Goal: Ask a question

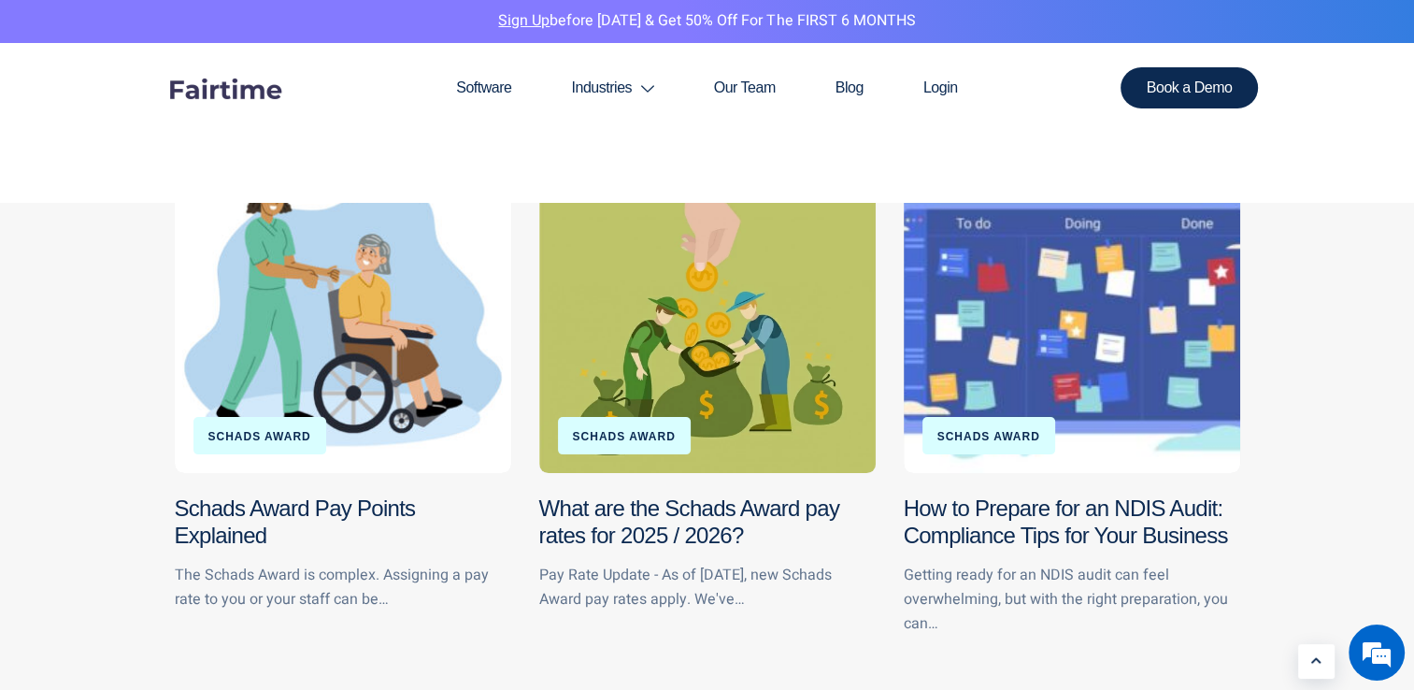
scroll to position [280, 0]
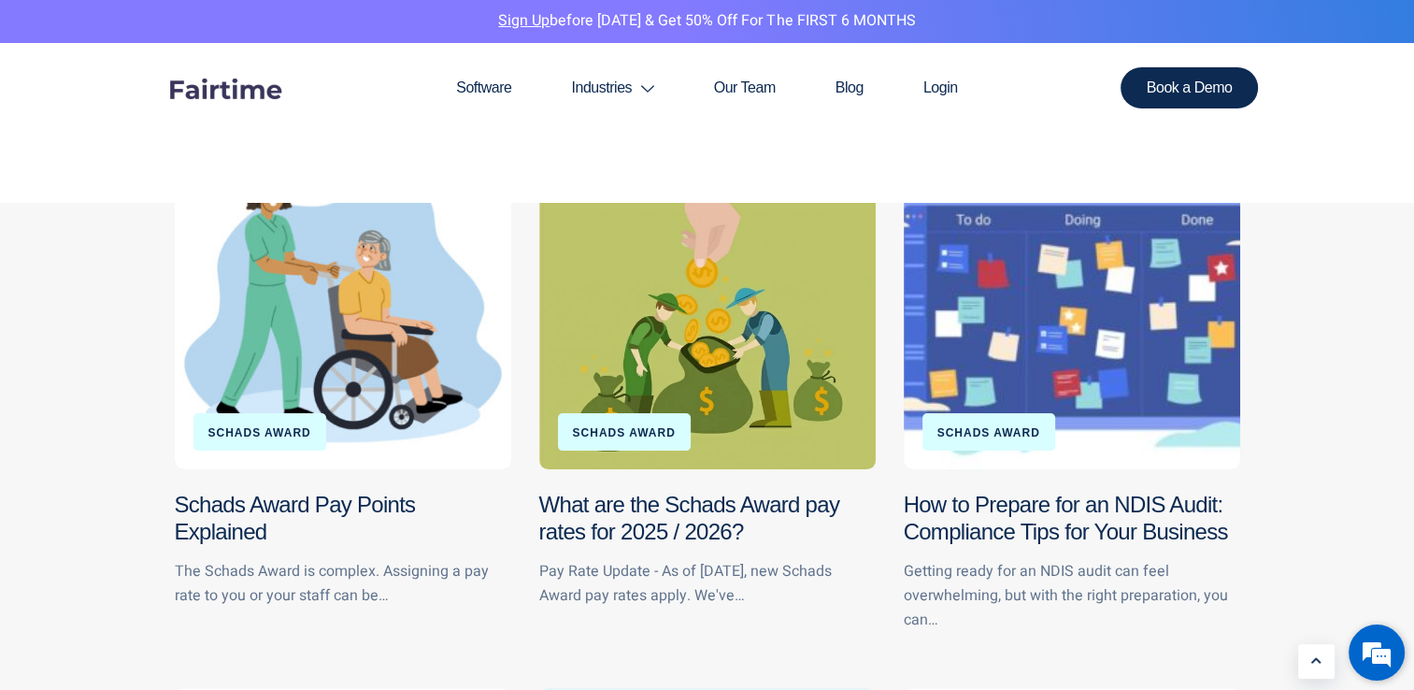
click at [1372, 661] on em at bounding box center [1377, 652] width 50 height 50
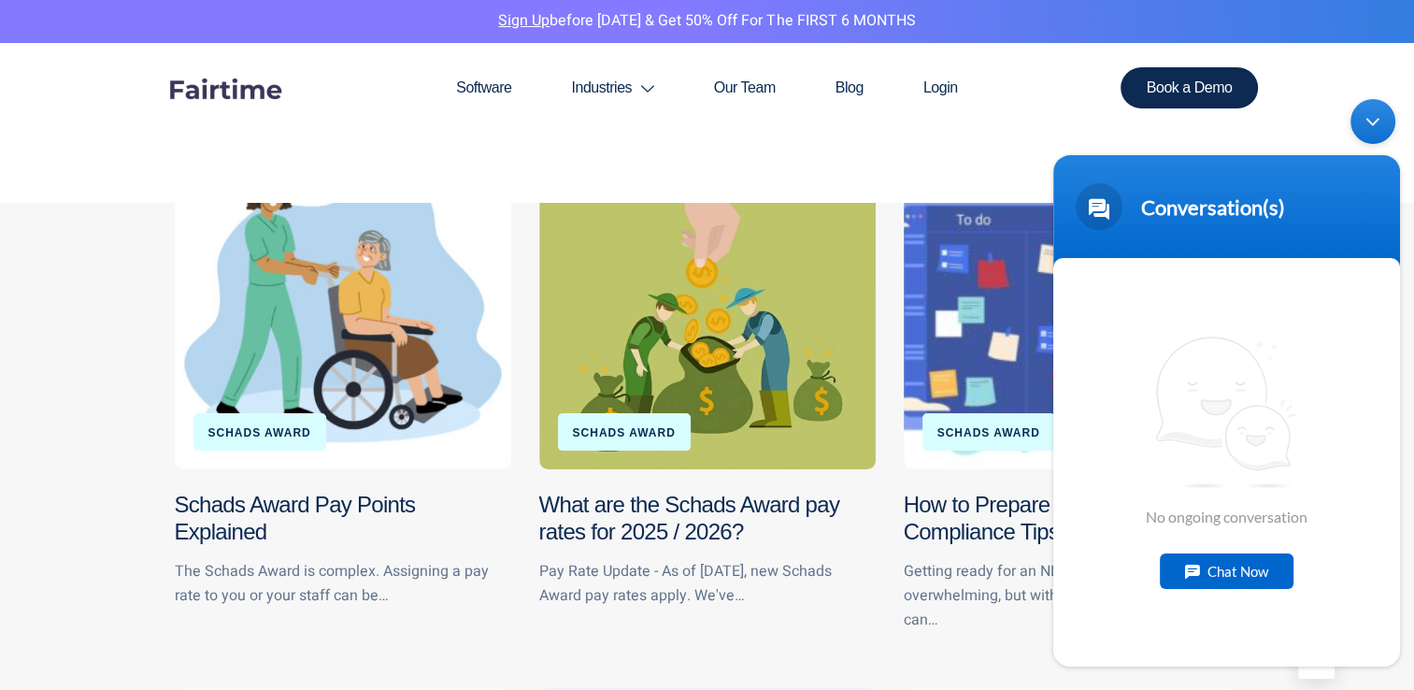
scroll to position [0, 0]
click at [1231, 573] on div "Chat Now" at bounding box center [1227, 570] width 134 height 36
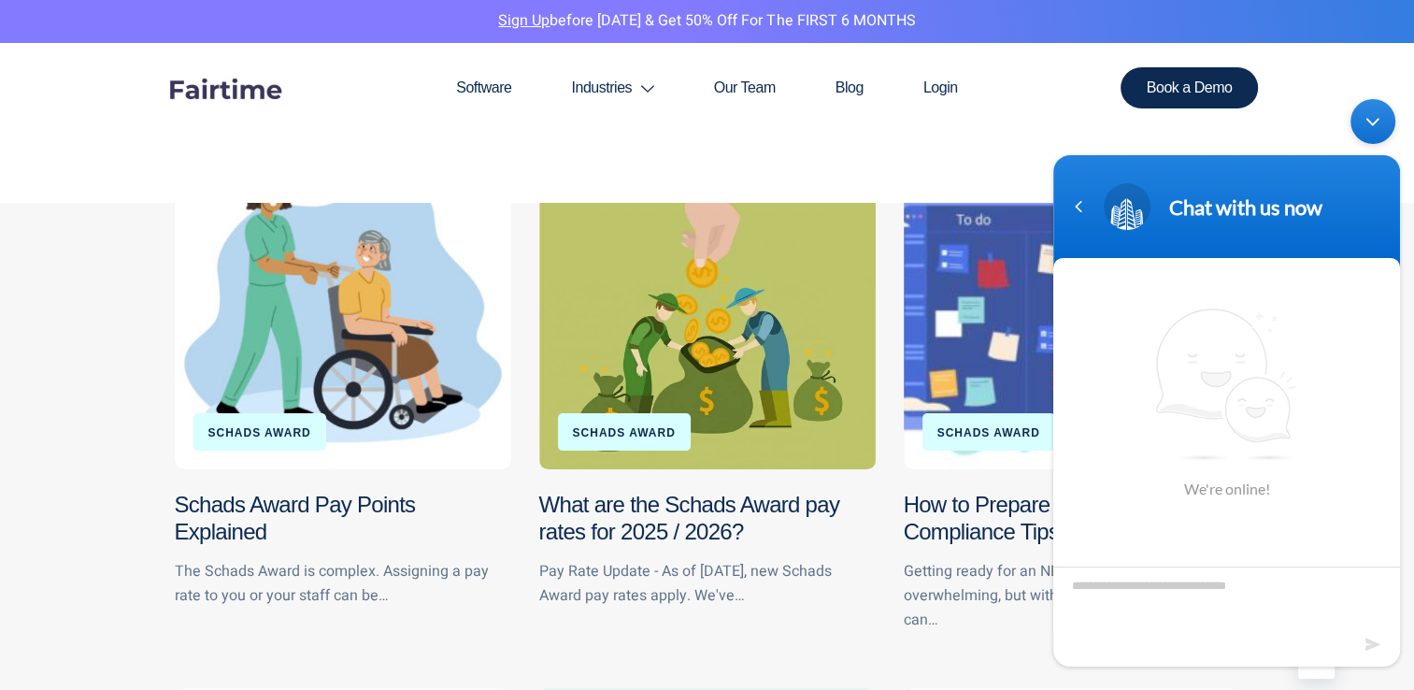
click at [1105, 589] on textarea "Type your message and hit 'Enter'" at bounding box center [1227, 598] width 347 height 65
type textarea "********"
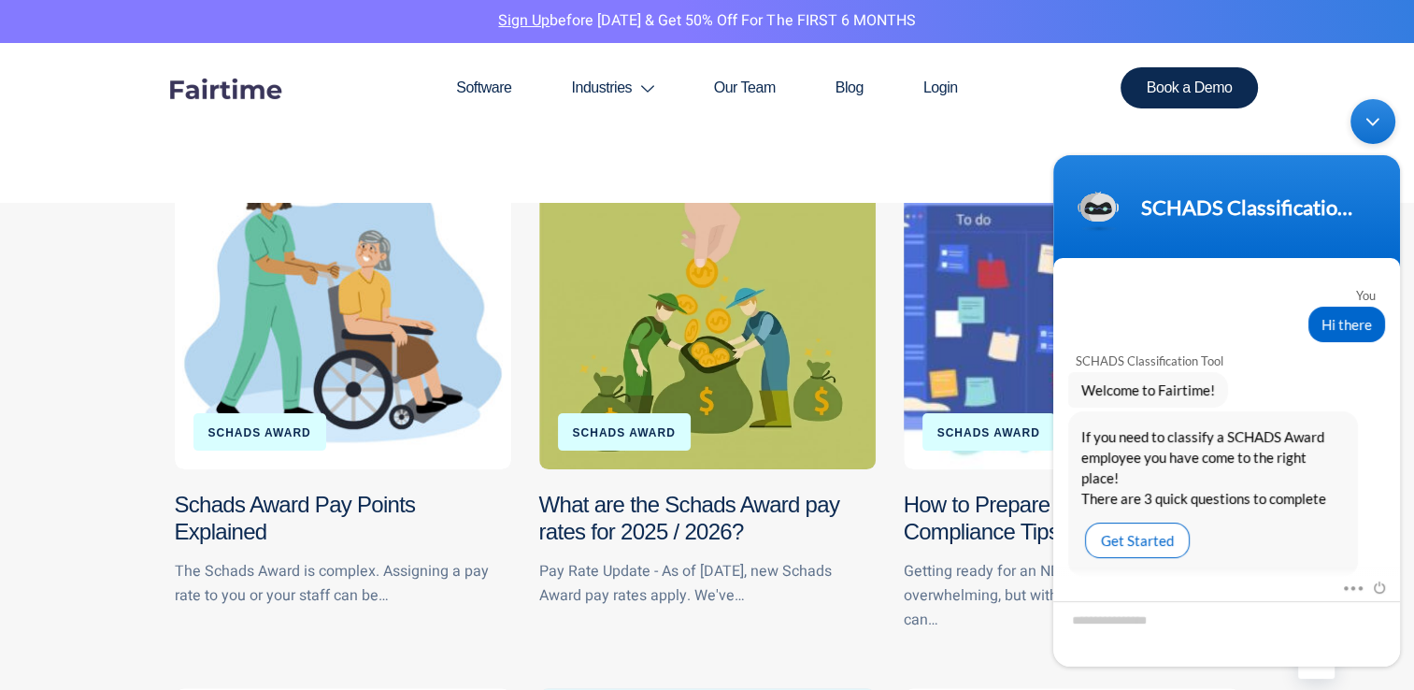
click at [1171, 533] on div "Get Started" at bounding box center [1137, 540] width 105 height 36
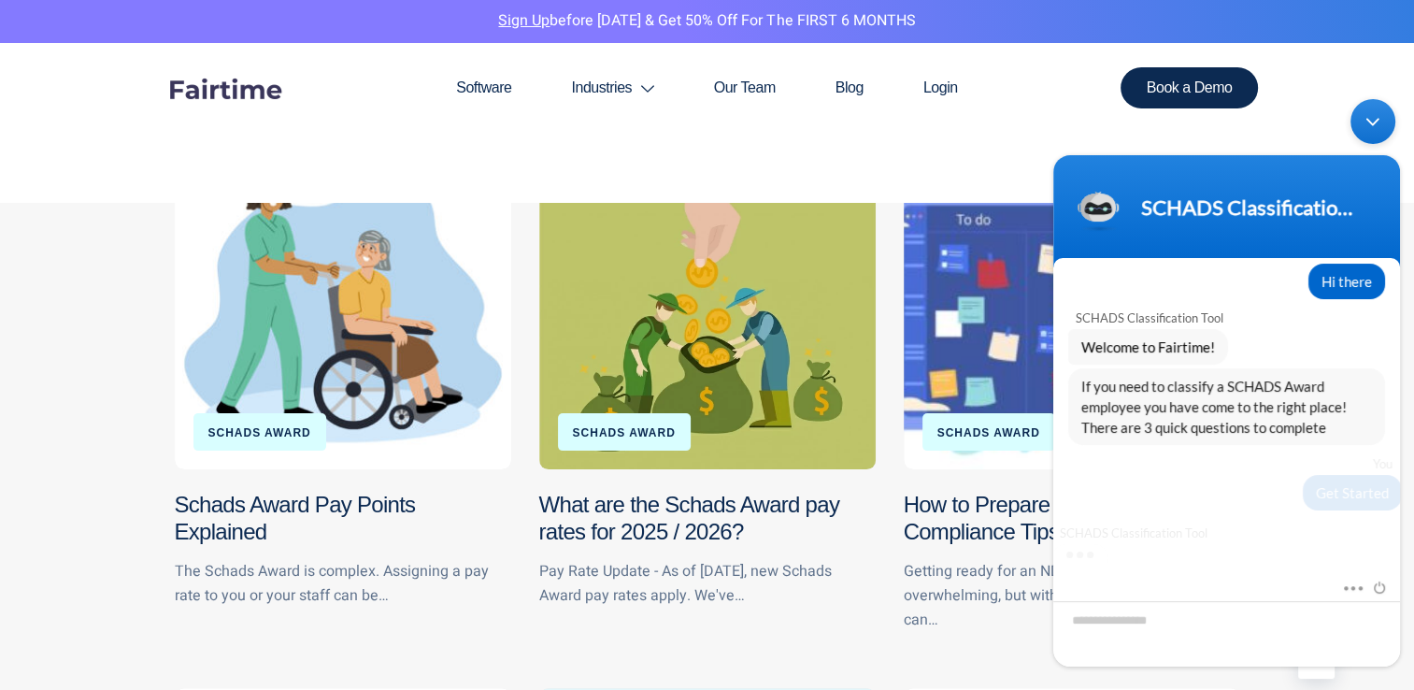
scroll to position [415, 0]
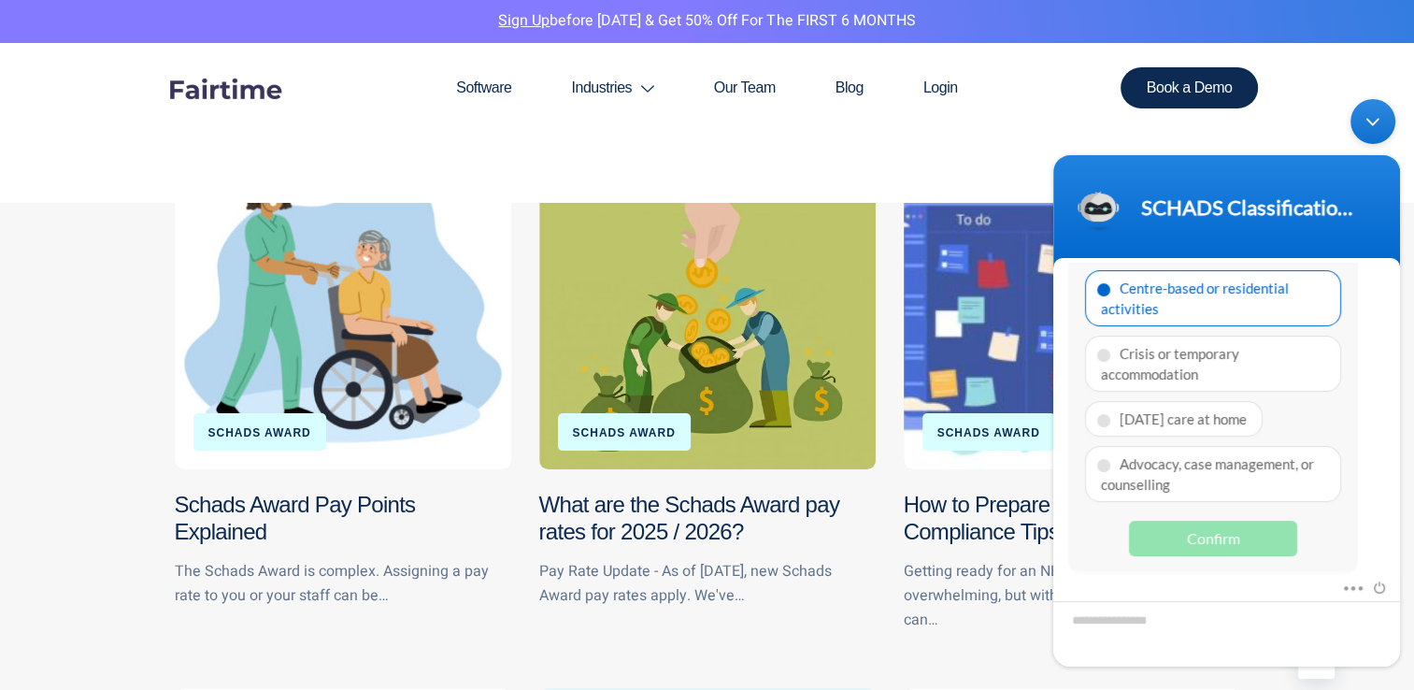
click at [1150, 316] on div "Centre-based or residential activities" at bounding box center [1213, 297] width 256 height 56
click at [1228, 529] on div "Confirm" at bounding box center [1213, 538] width 168 height 36
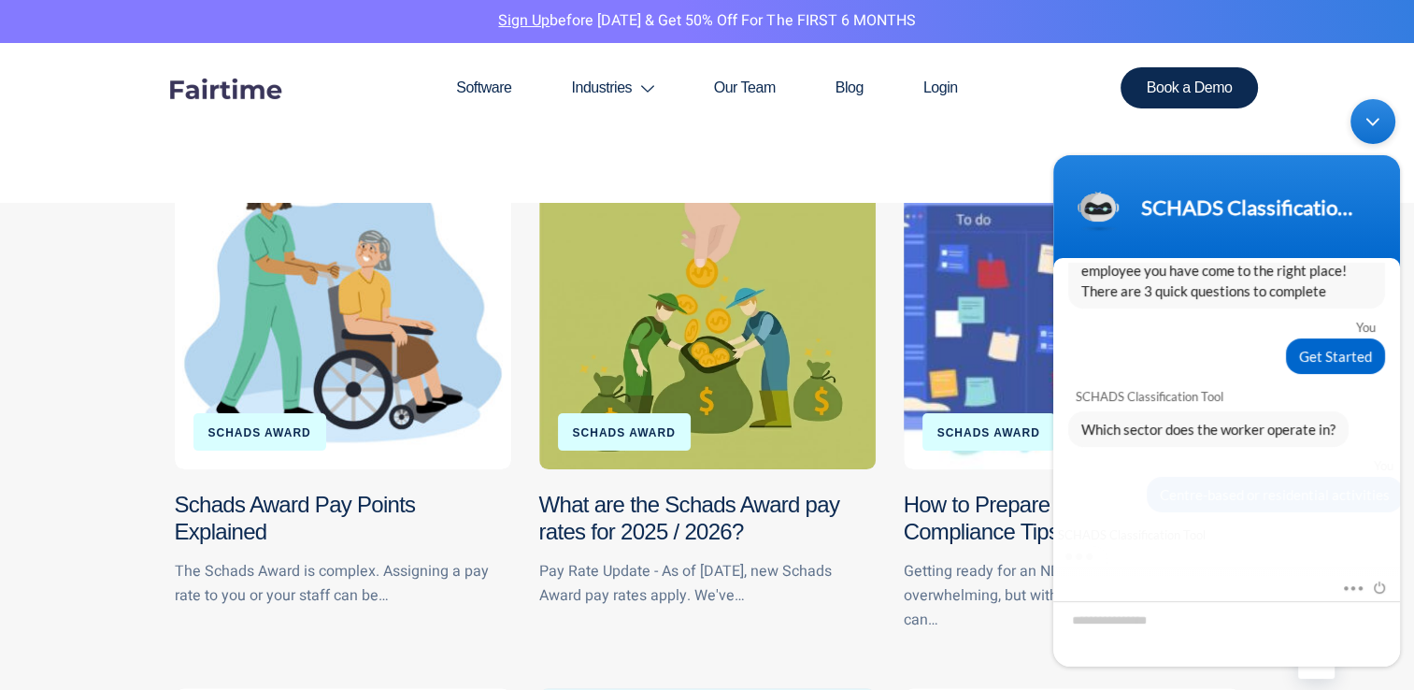
scroll to position [356, 0]
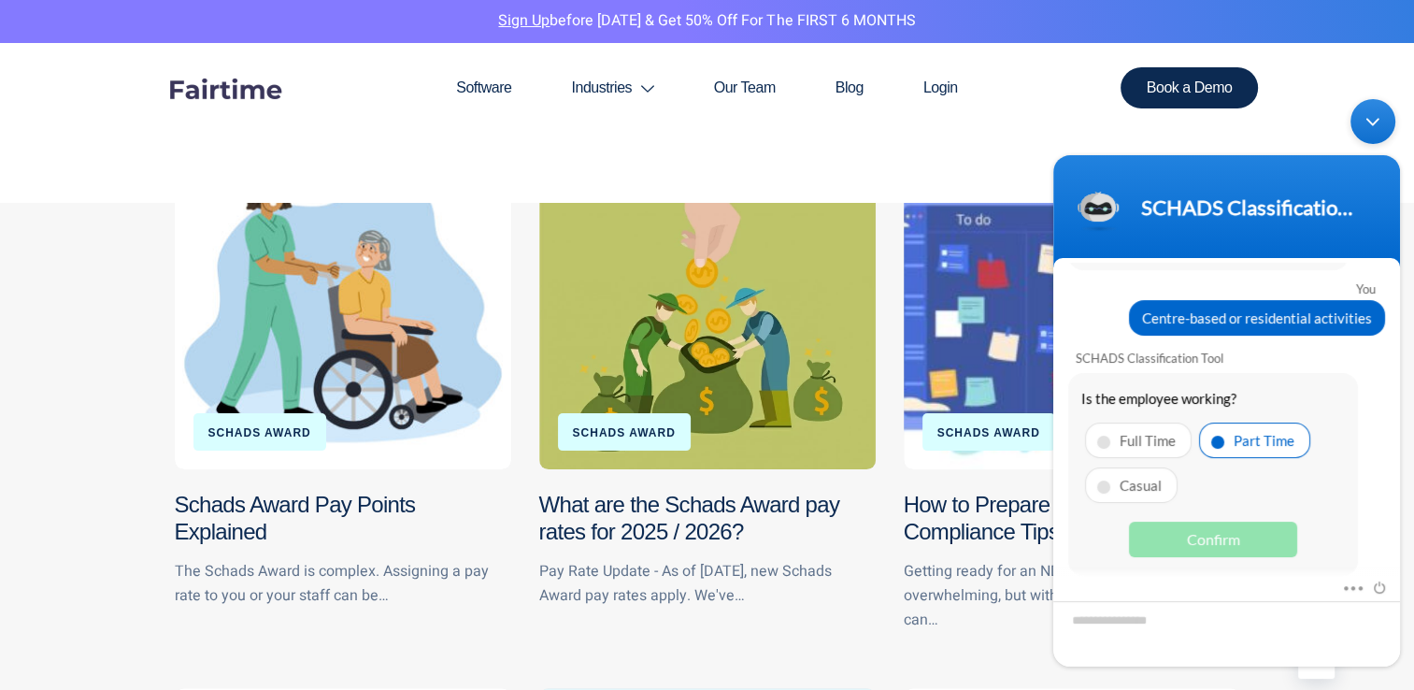
click at [1295, 431] on div "Part Time" at bounding box center [1254, 440] width 111 height 36
click at [1252, 540] on div "Confirm" at bounding box center [1213, 539] width 168 height 36
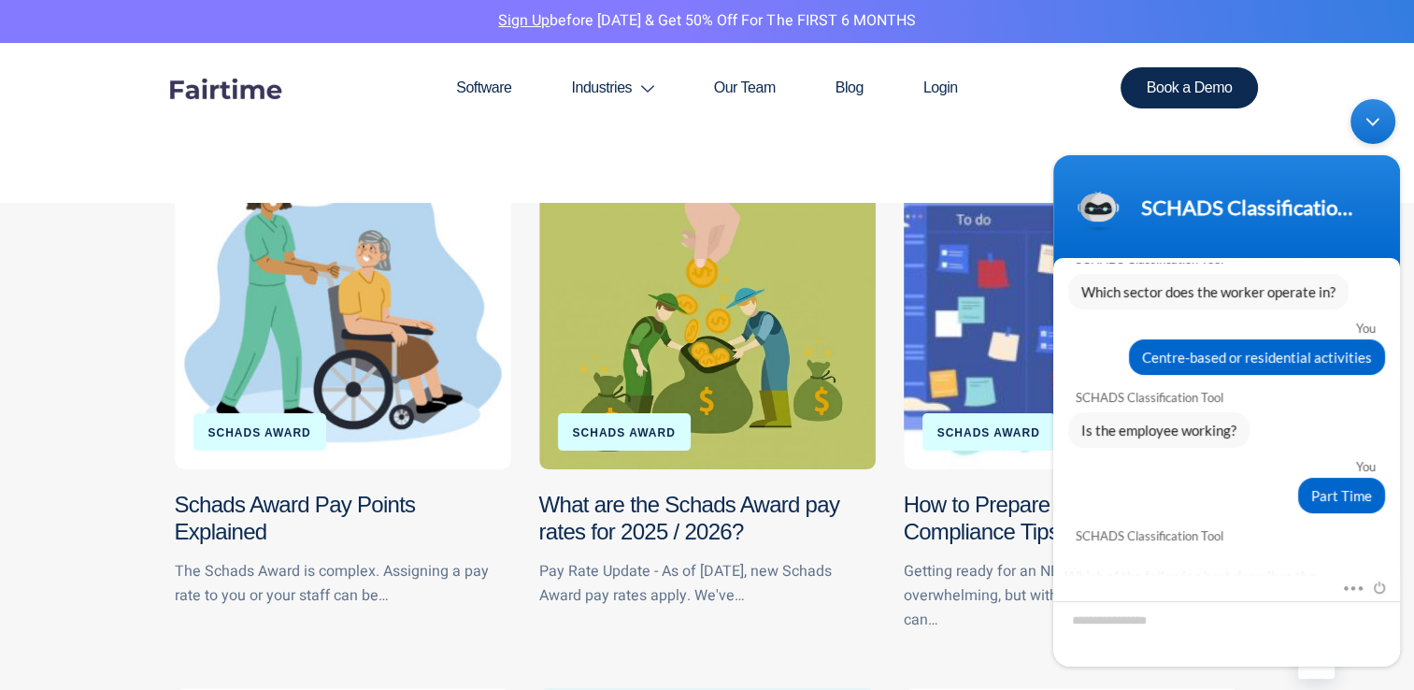
scroll to position [640, 0]
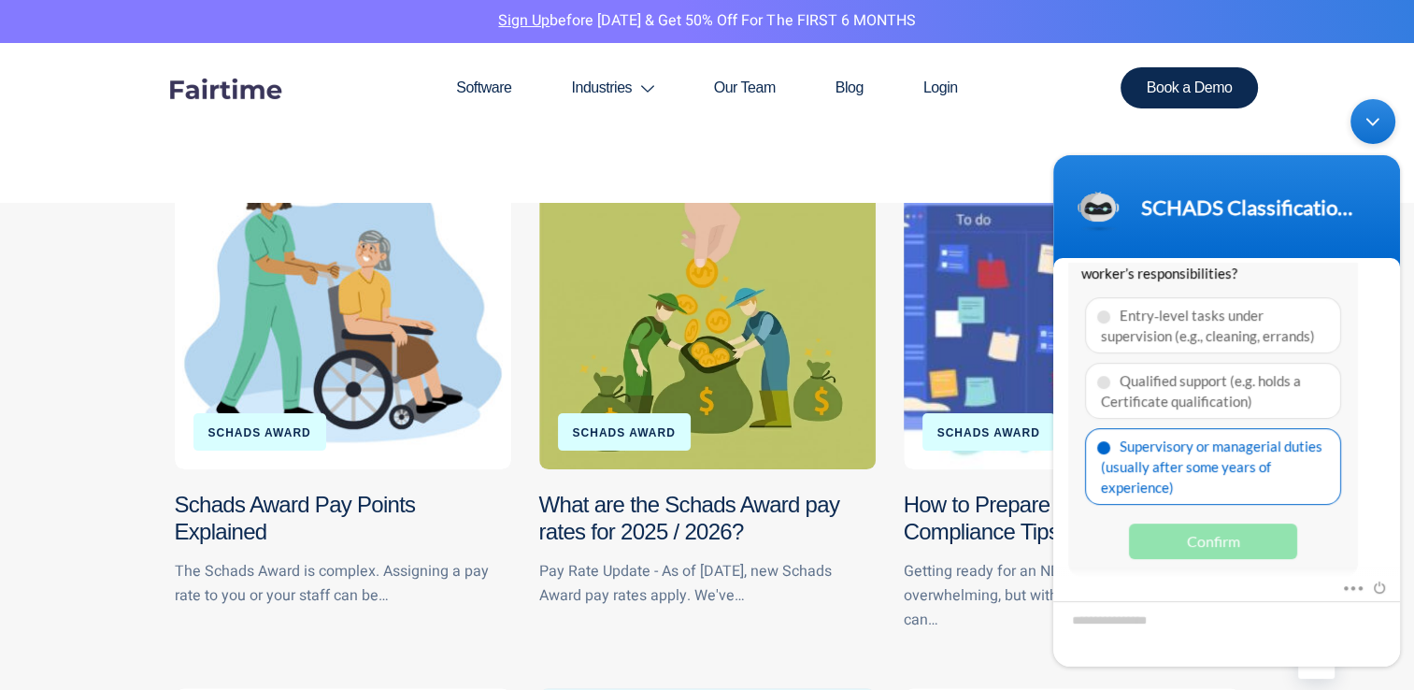
click at [1209, 469] on div "Supervisory or managerial duties (usually after some years of experience)" at bounding box center [1213, 465] width 256 height 77
click at [1217, 539] on div "Confirm" at bounding box center [1213, 541] width 168 height 36
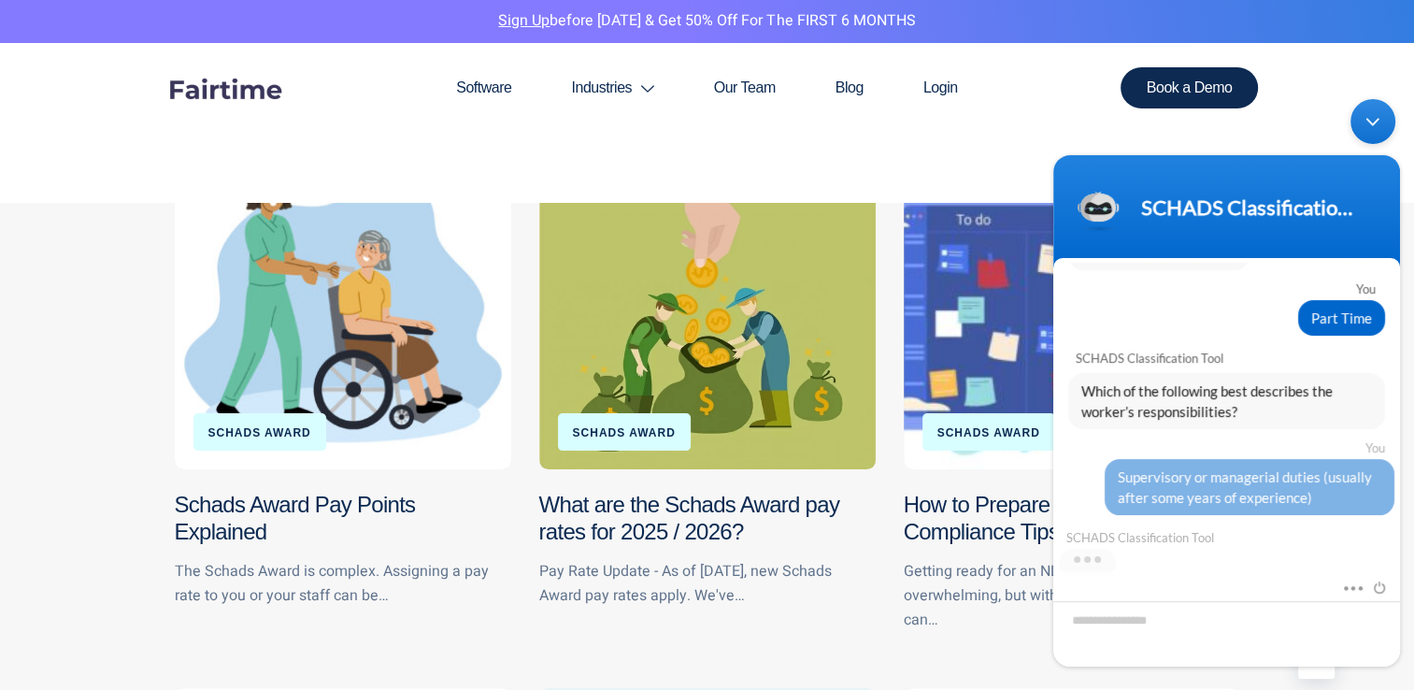
scroll to position [712, 0]
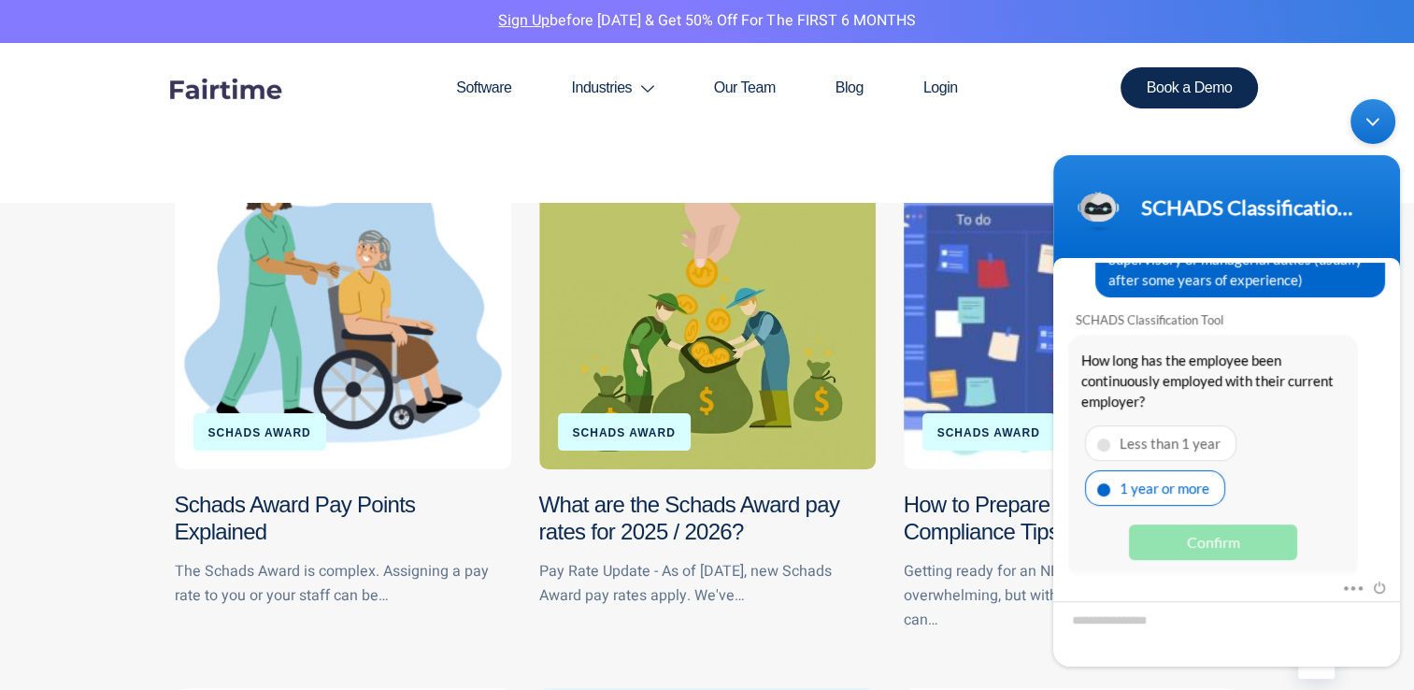
click at [1176, 488] on div "1 year or more" at bounding box center [1155, 487] width 140 height 36
click at [1186, 528] on div "Confirm" at bounding box center [1213, 542] width 168 height 36
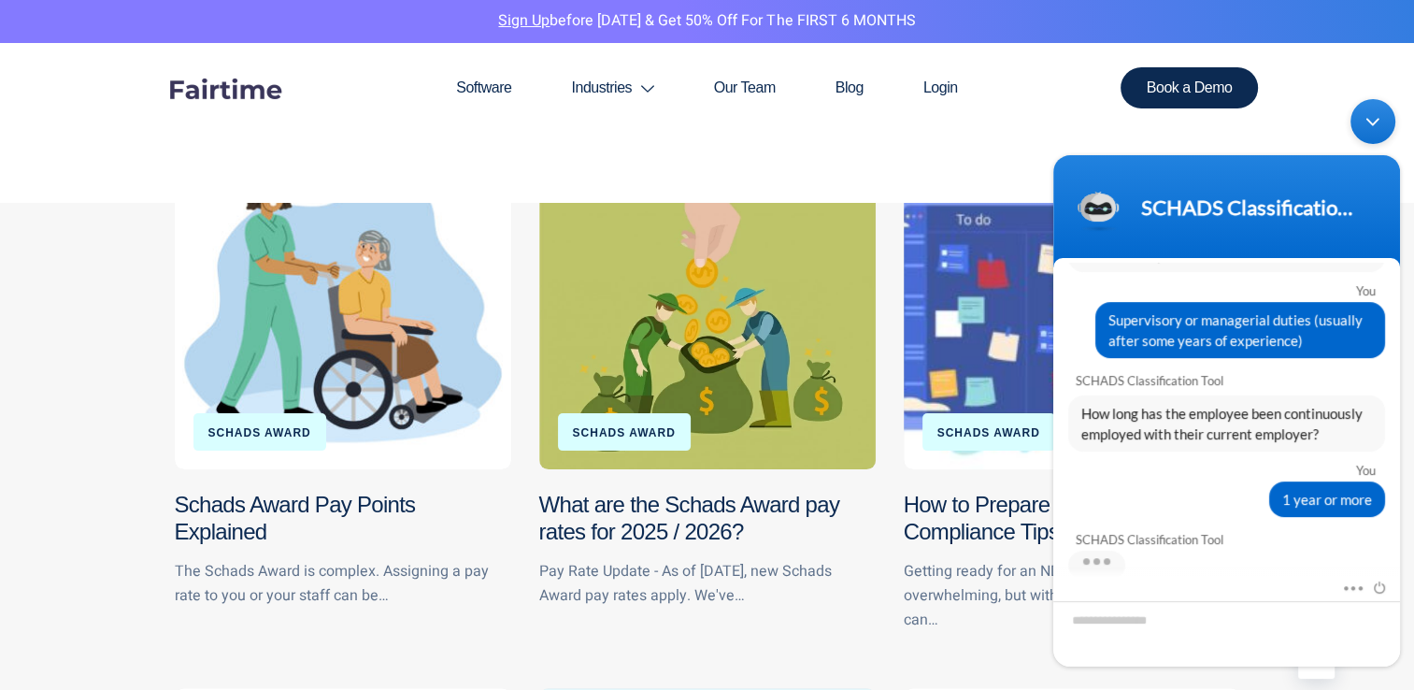
scroll to position [767, 0]
